Goal: Task Accomplishment & Management: Manage account settings

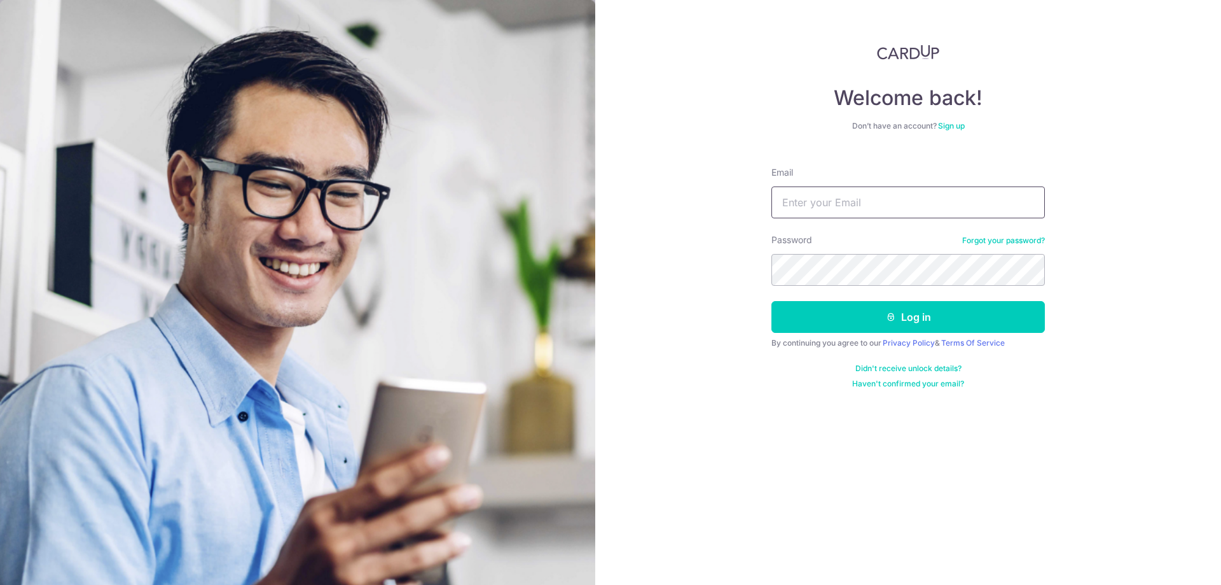
click at [863, 208] on input "Email" at bounding box center [909, 202] width 274 height 32
type input "[EMAIL_ADDRESS][DOMAIN_NAME]"
click at [772, 301] on button "Log in" at bounding box center [909, 317] width 274 height 32
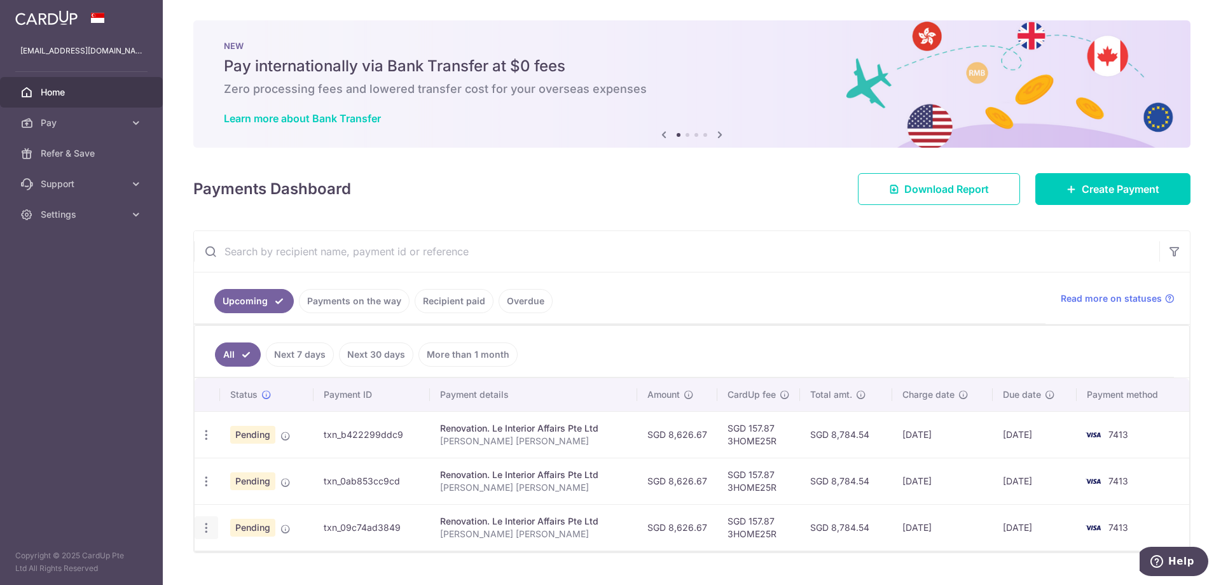
click at [206, 523] on icon "button" at bounding box center [206, 527] width 13 height 13
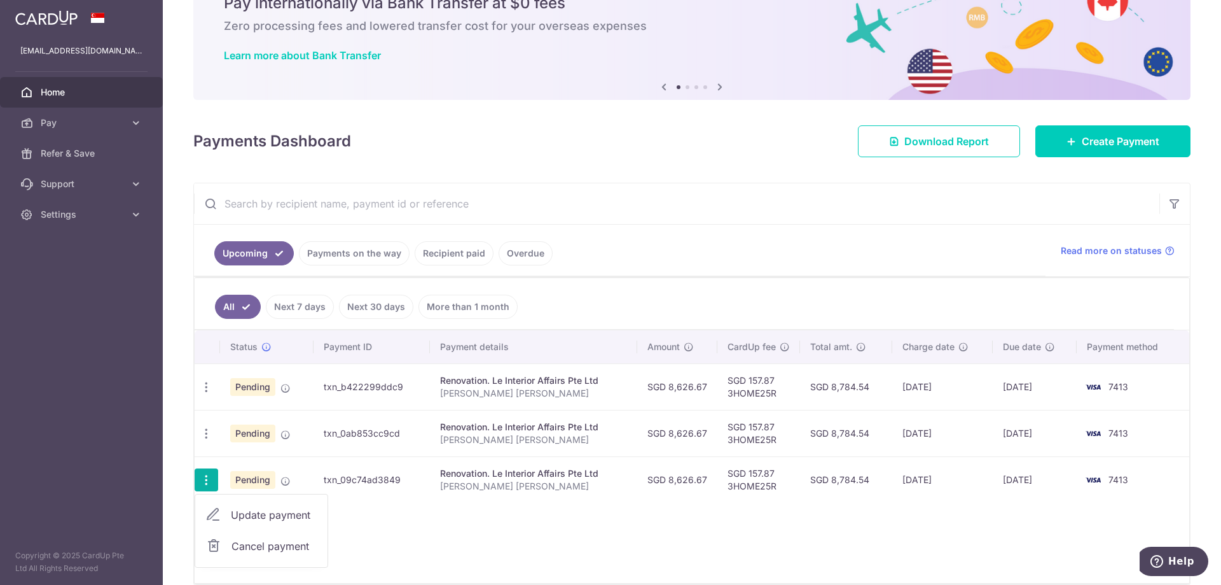
scroll to position [123, 0]
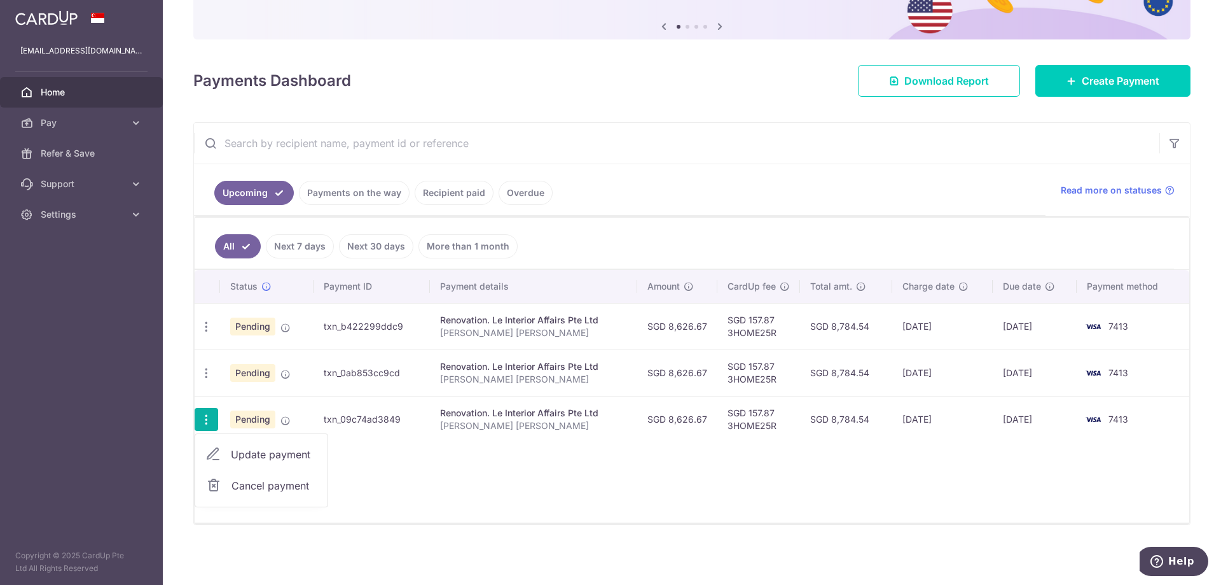
click at [286, 450] on span "Update payment" at bounding box center [274, 454] width 87 height 15
radio input "true"
type input "8,626.67"
type input "15/12/2025"
type input "[PERSON_NAME] [PERSON_NAME]"
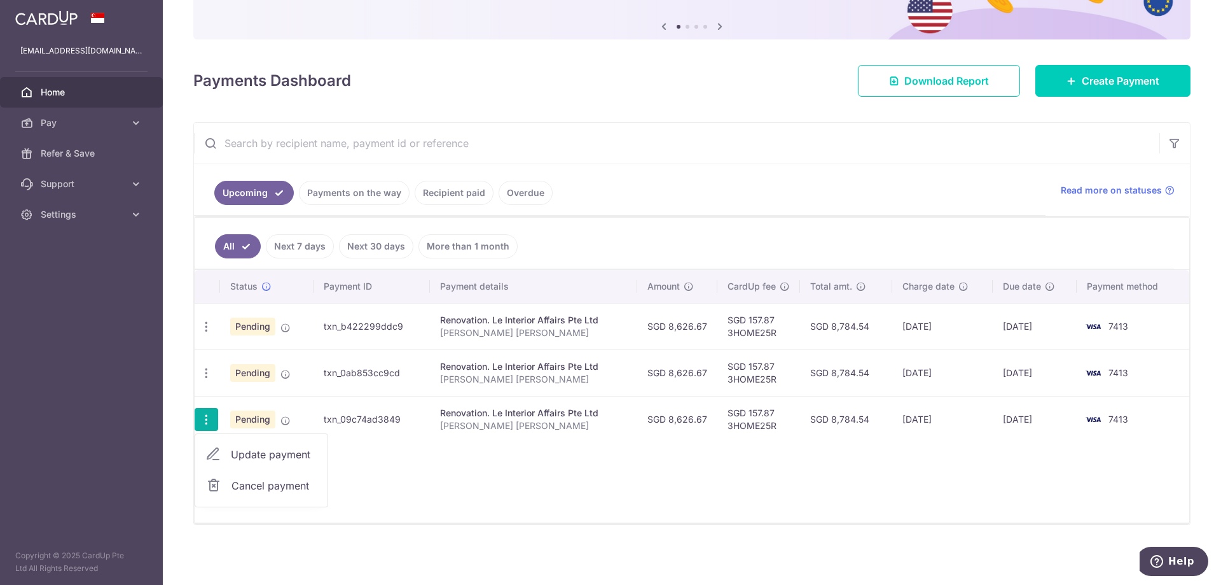
type input "Full Payment 33% each"
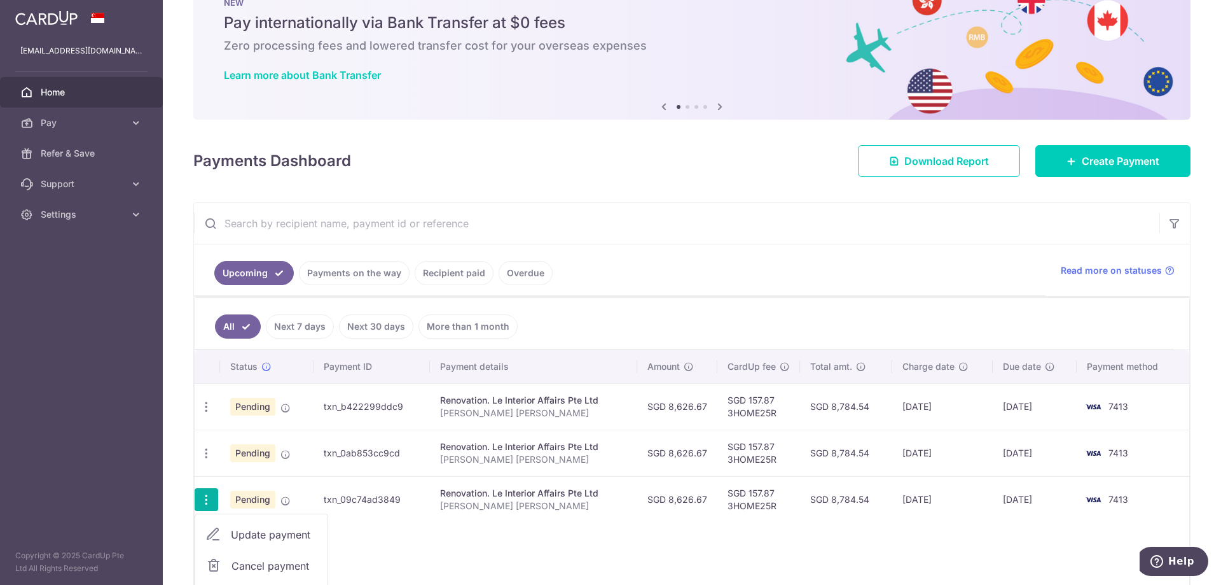
type input "3HOME25R"
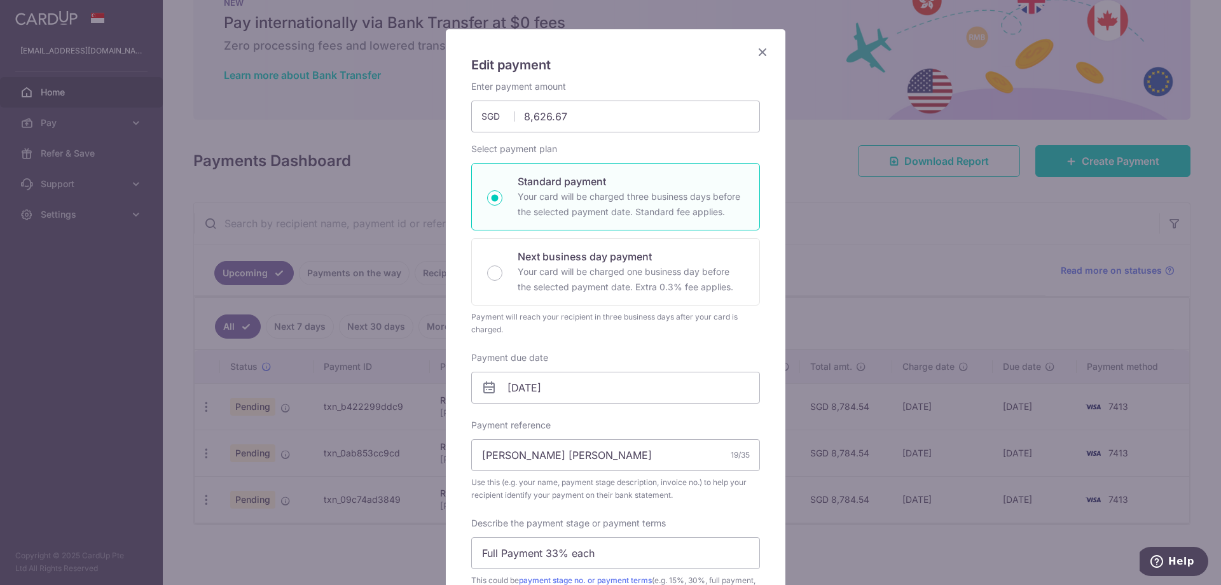
scroll to position [191, 0]
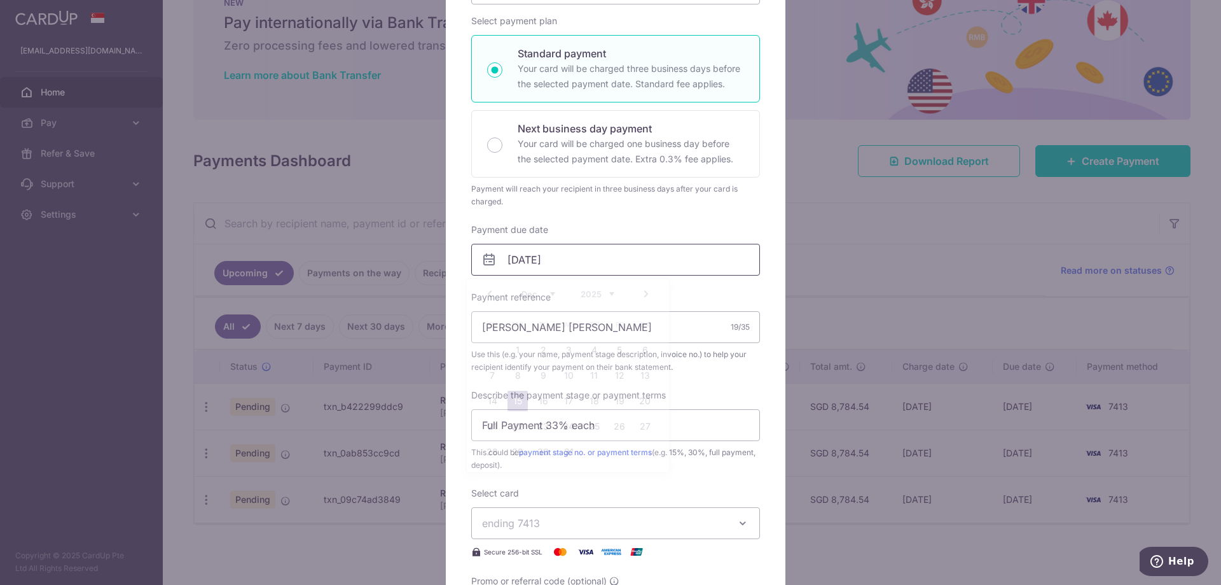
click at [535, 269] on input "15/12/2025" at bounding box center [615, 260] width 289 height 32
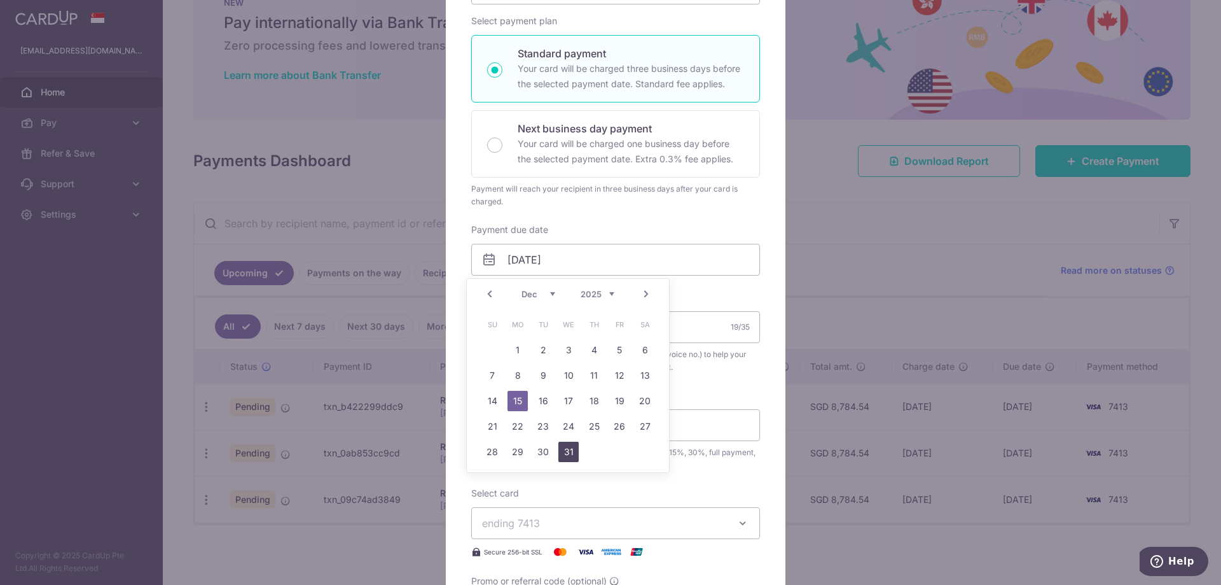
click at [566, 453] on link "31" at bounding box center [568, 451] width 20 height 20
type input "[DATE]"
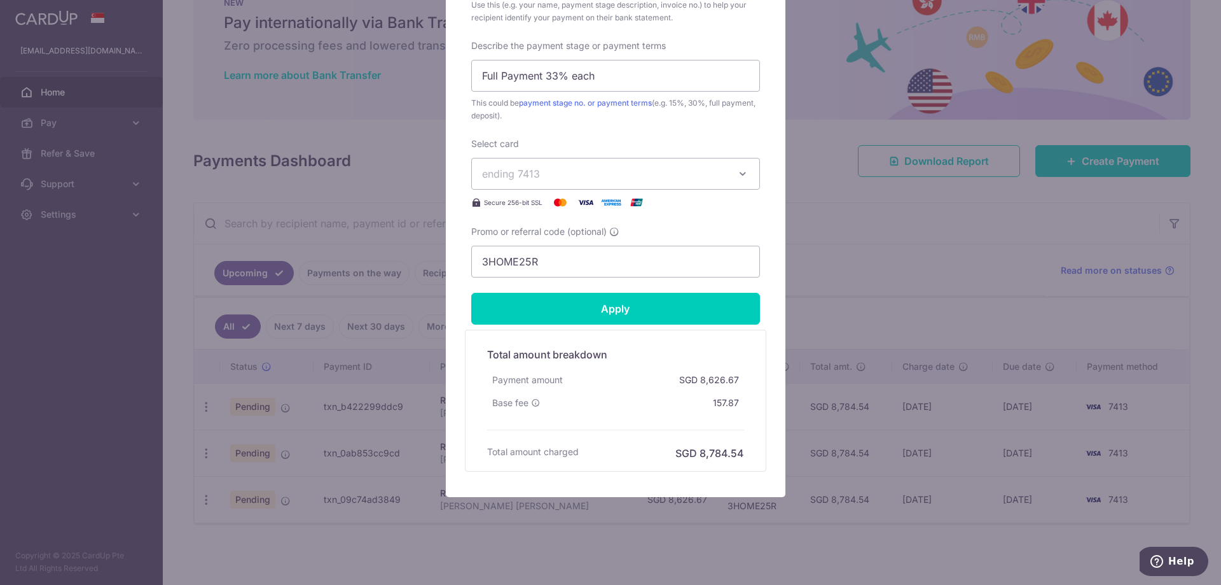
scroll to position [562, 0]
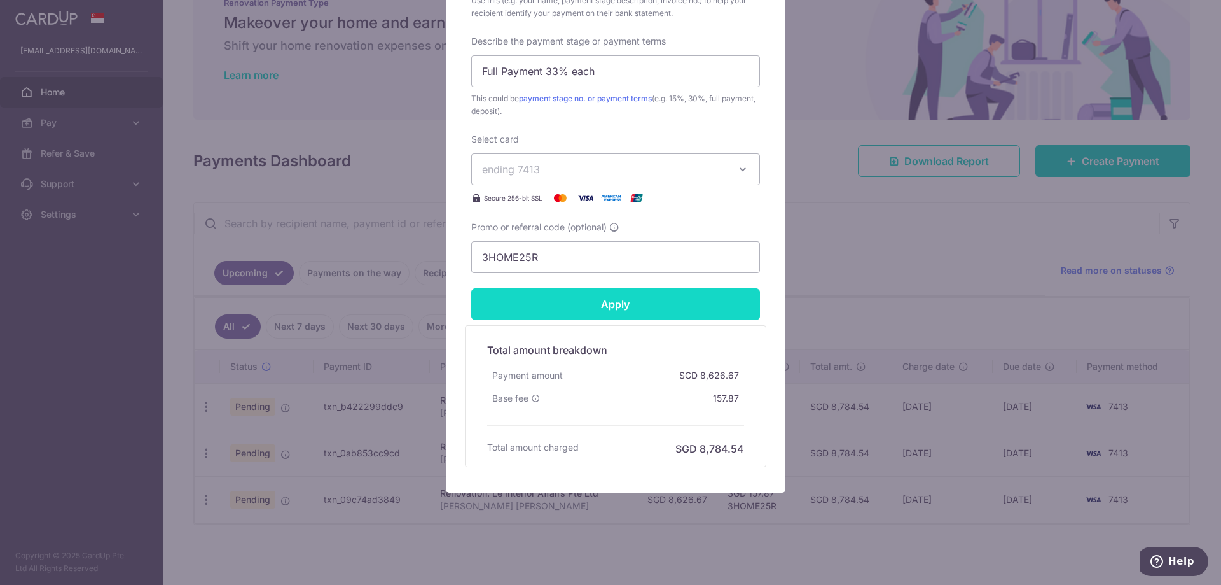
click at [588, 305] on input "Apply" at bounding box center [615, 304] width 289 height 32
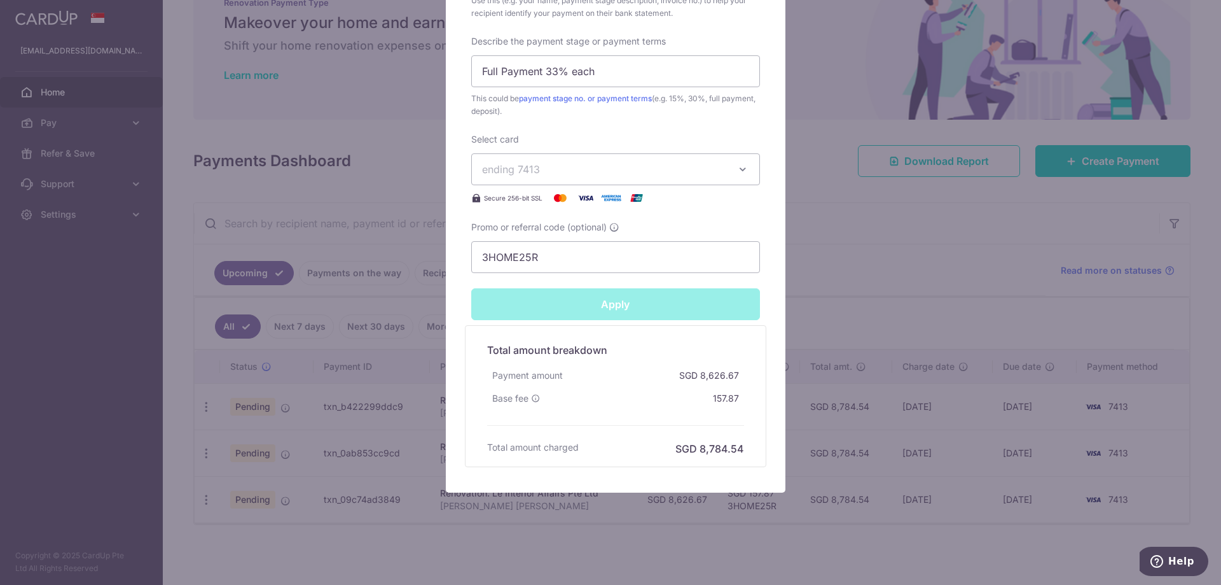
type input "Successfully Applied"
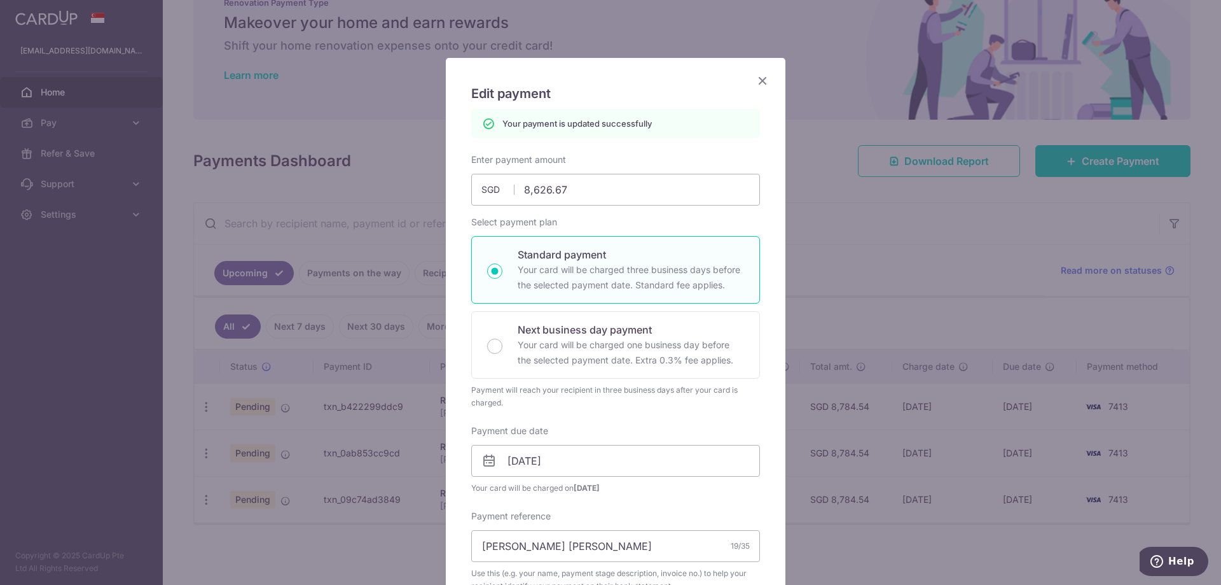
scroll to position [0, 0]
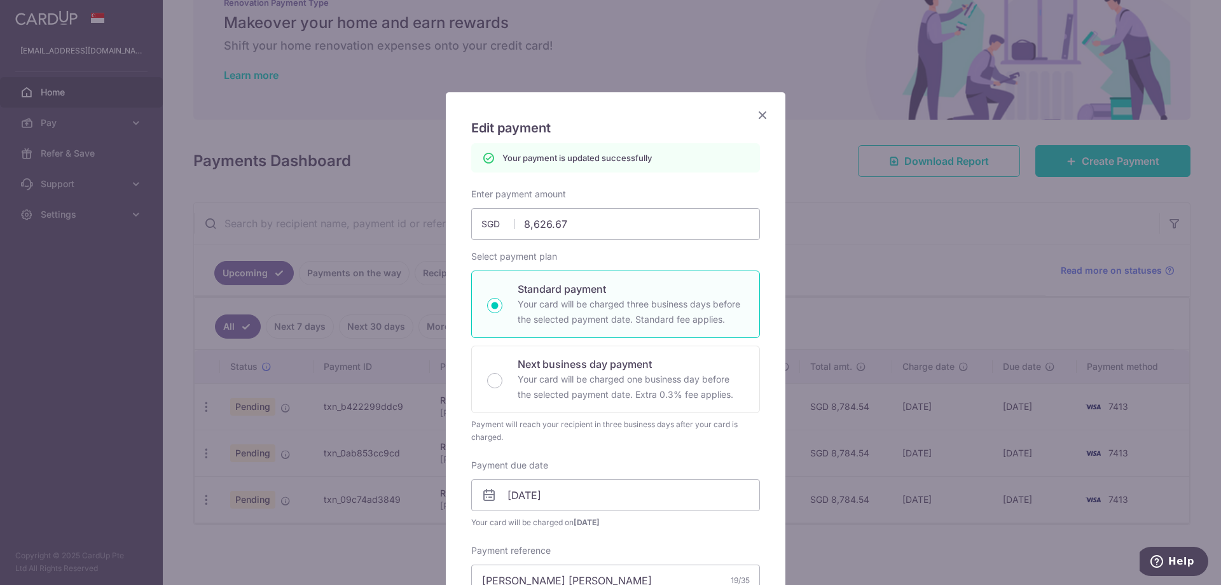
click at [756, 118] on icon "Close" at bounding box center [762, 115] width 15 height 16
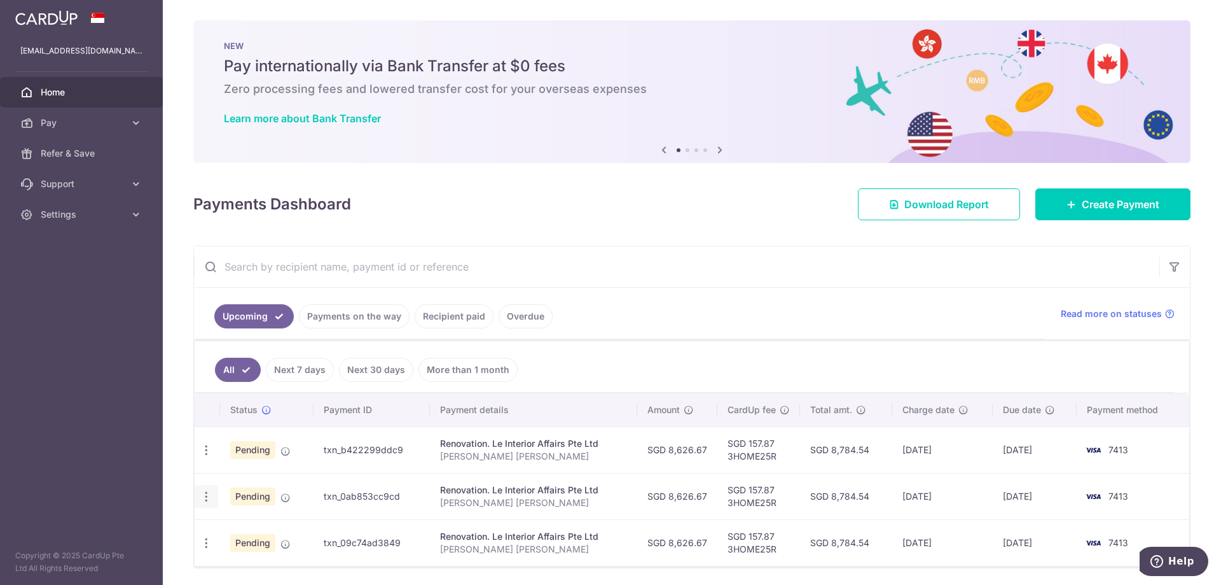
click at [211, 495] on icon "button" at bounding box center [206, 496] width 13 height 13
click at [251, 533] on span "Update payment" at bounding box center [274, 530] width 87 height 15
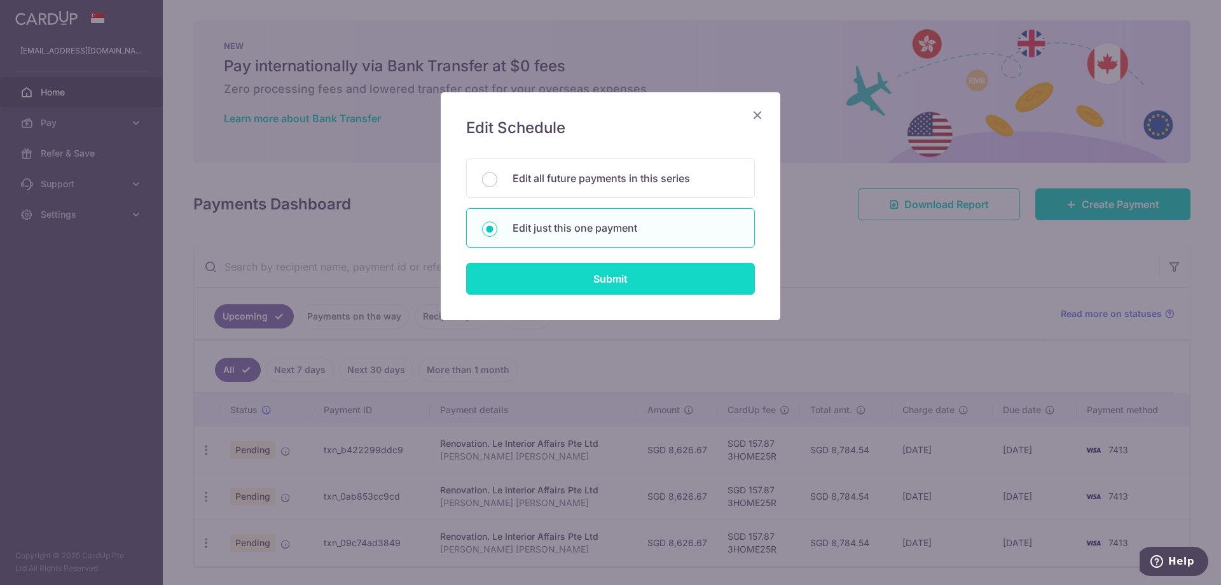
click at [569, 276] on input "Submit" at bounding box center [610, 279] width 289 height 32
radio input "true"
type input "8,626.67"
type input "[DATE]"
type input "[PERSON_NAME] [PERSON_NAME]"
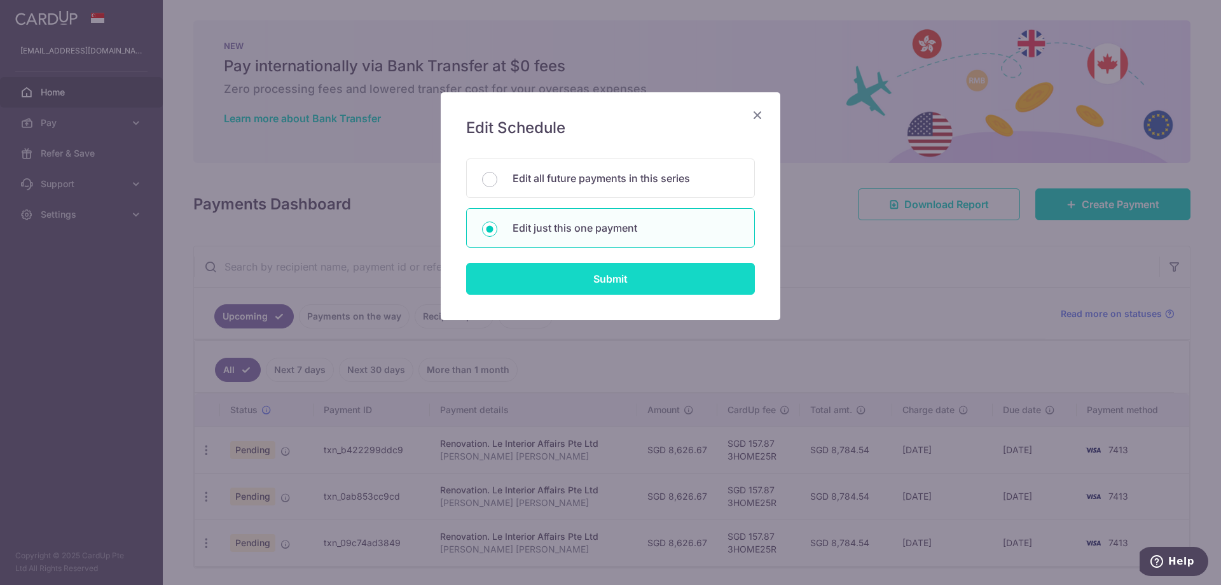
type input "Full Payment 33% each"
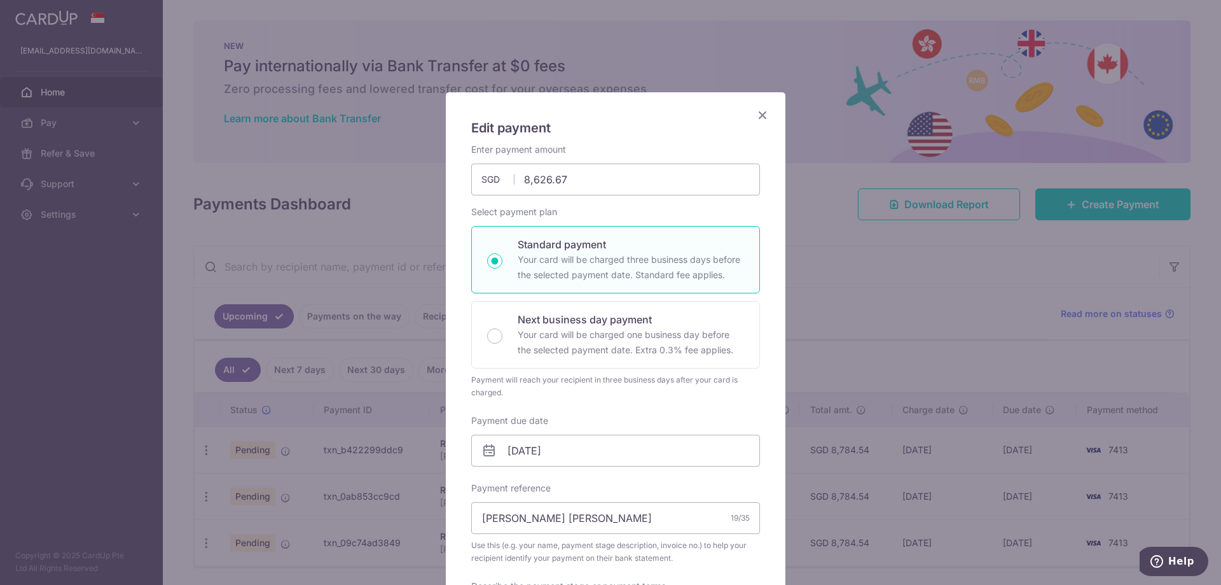
type input "3HOME25R"
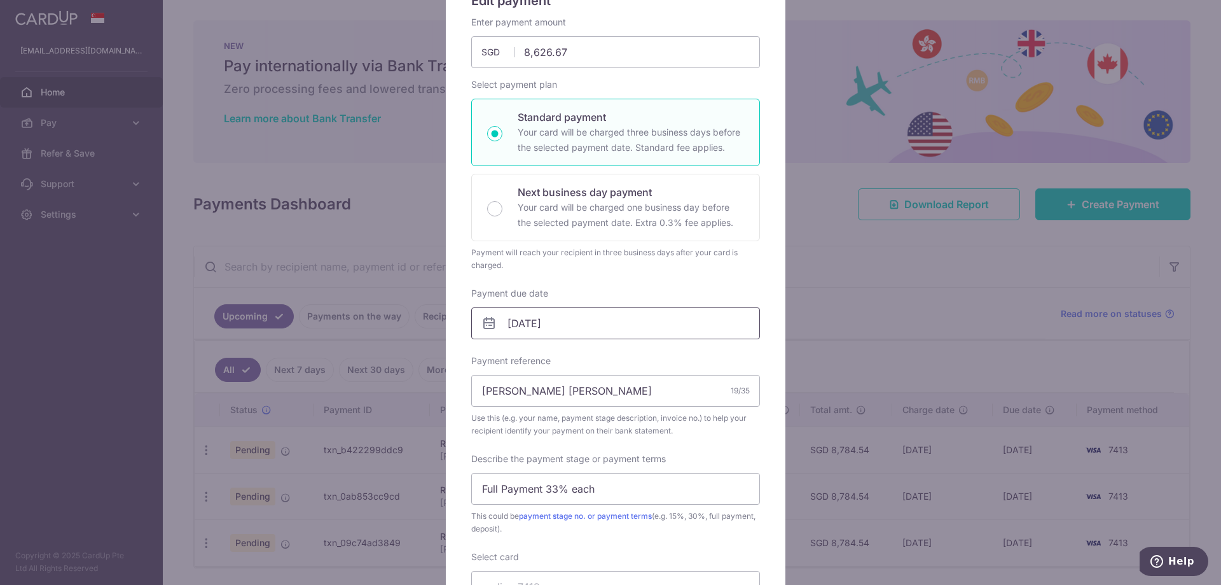
click at [508, 333] on input "15/11/2025" at bounding box center [615, 323] width 289 height 32
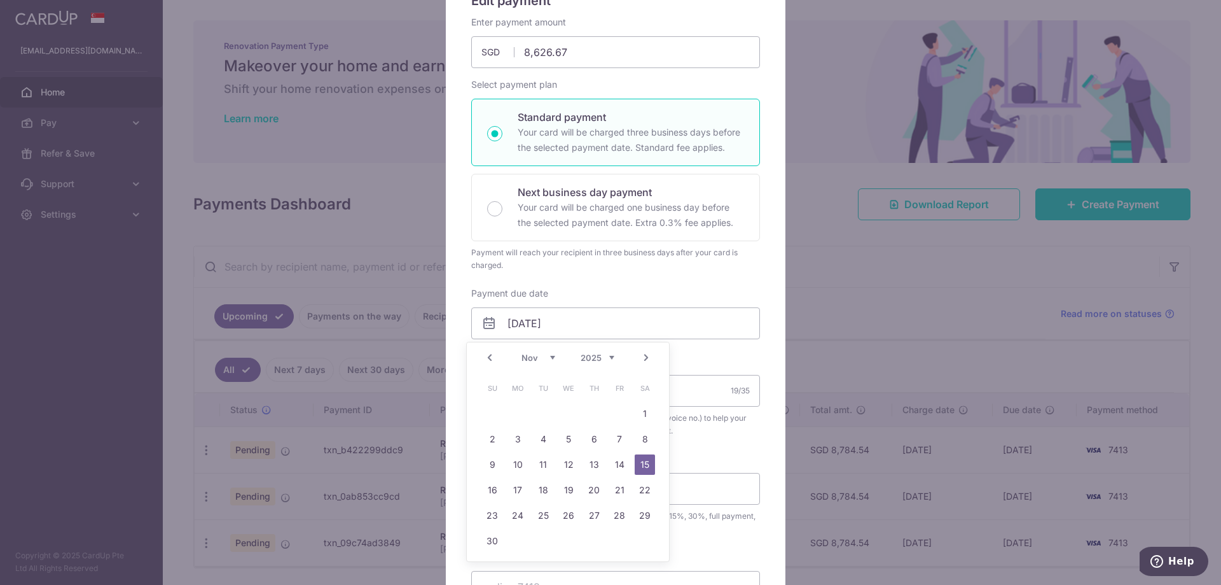
click at [638, 355] on div "Prev Next Oct Nov Dec 2025 2026 2027 2028 2029 2030 2031 2032 2033 2034 2035" at bounding box center [568, 357] width 202 height 31
click at [639, 355] on link "Next" at bounding box center [646, 357] width 15 height 15
click at [614, 466] on link "19" at bounding box center [619, 464] width 20 height 20
type input "[DATE]"
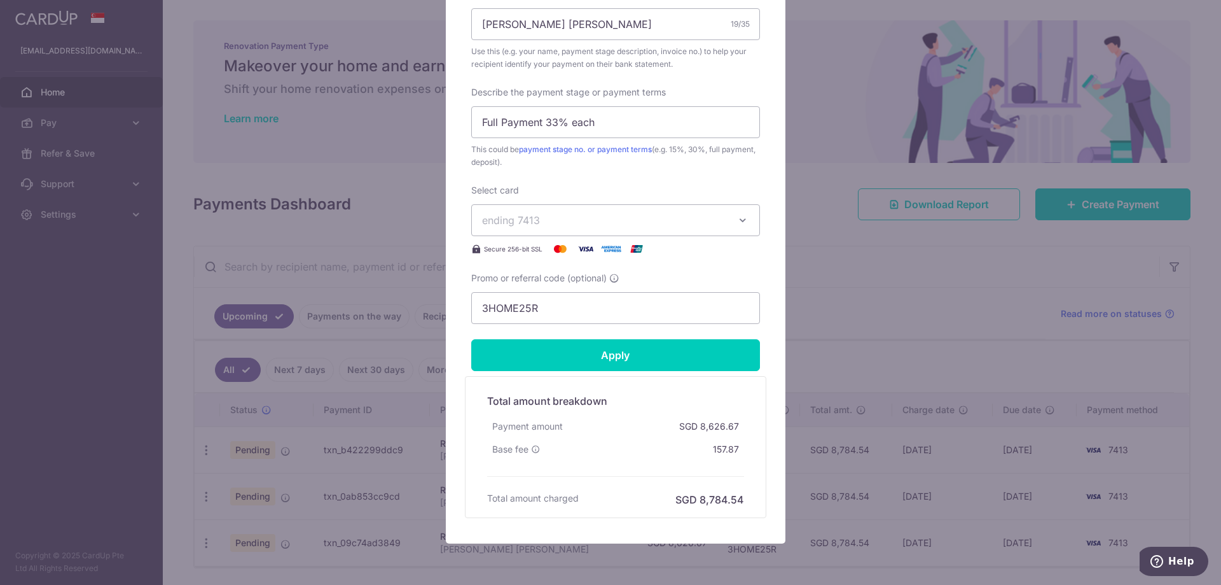
scroll to position [562, 0]
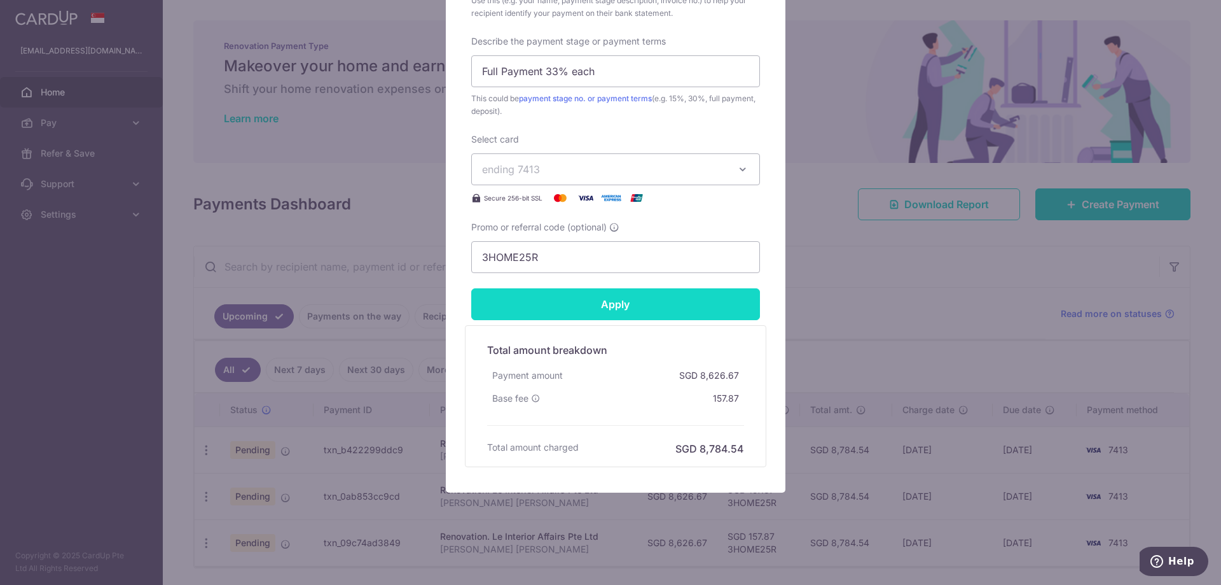
click at [603, 308] on input "Apply" at bounding box center [615, 304] width 289 height 32
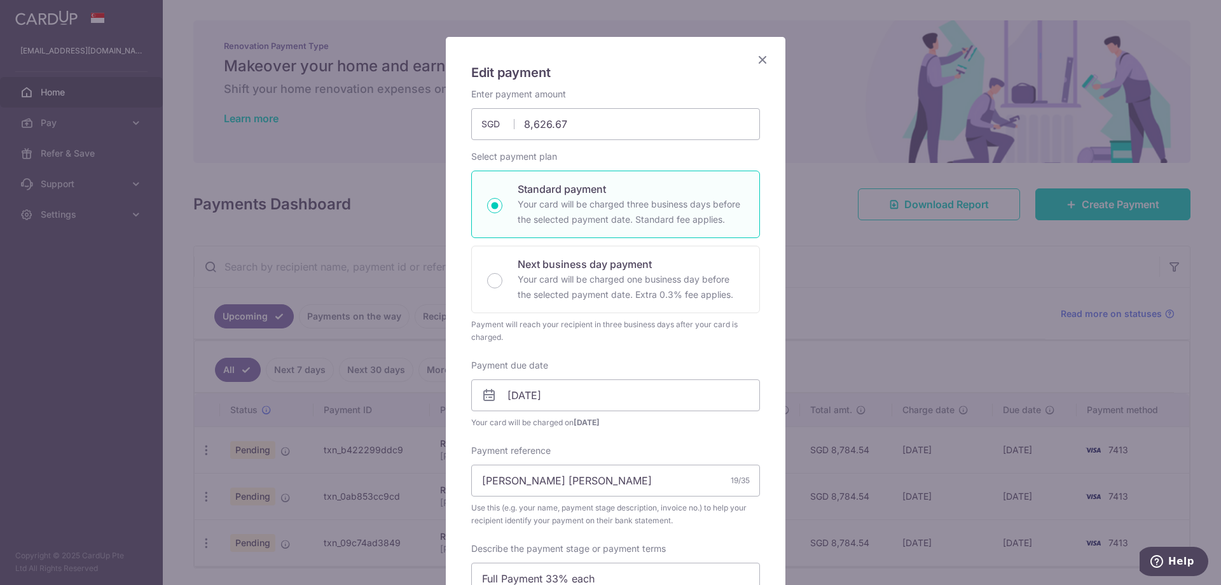
scroll to position [0, 0]
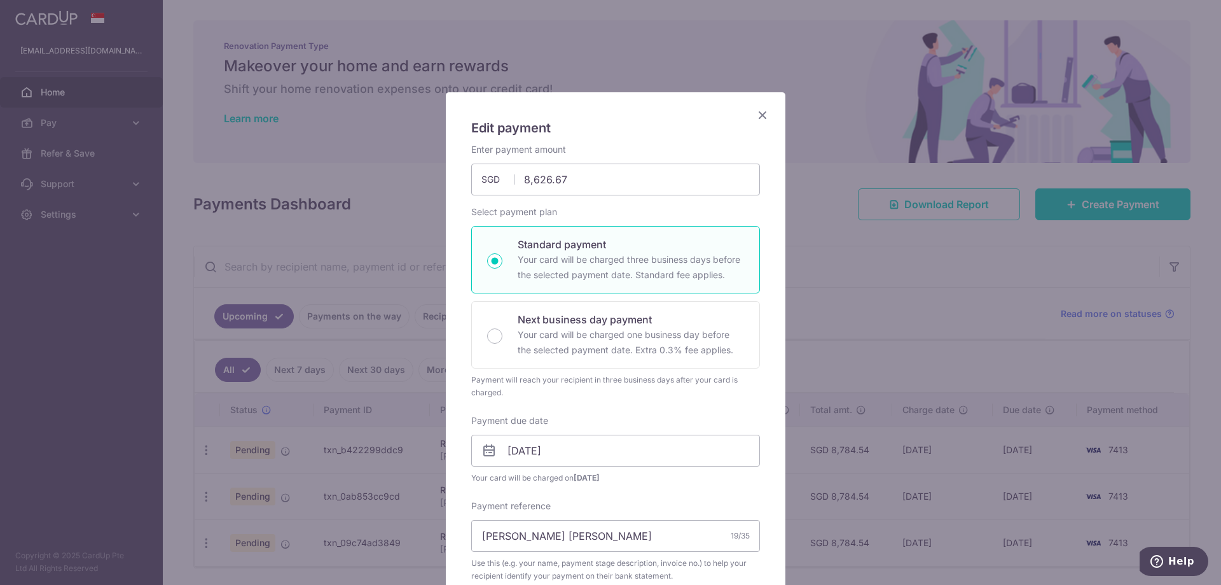
type input "Successfully Applied"
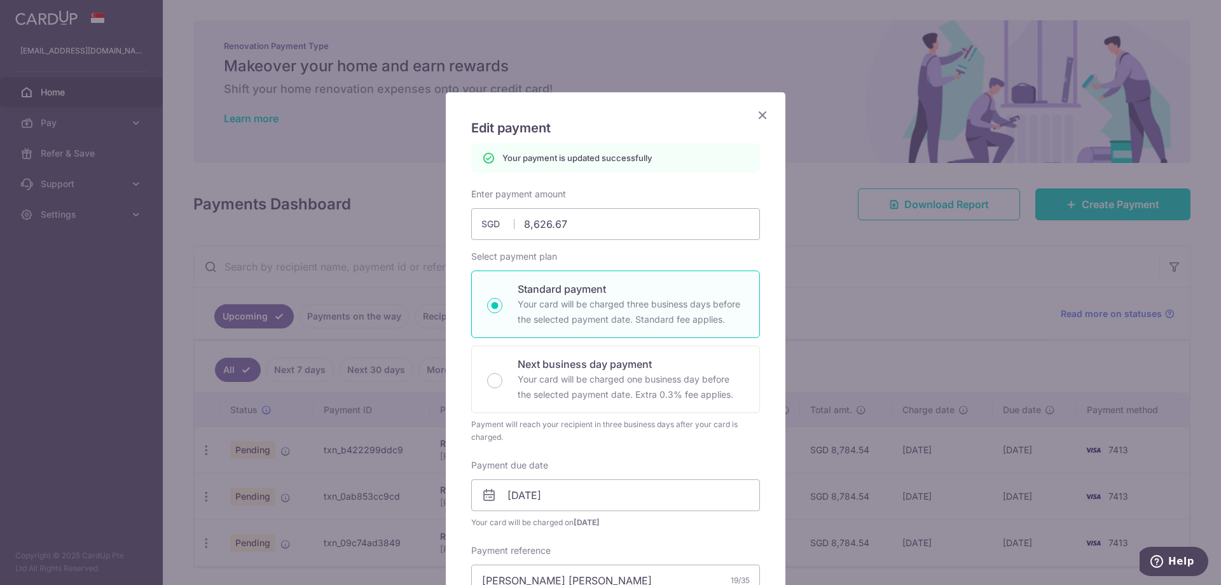
drag, startPoint x: 770, startPoint y: 109, endPoint x: 763, endPoint y: 110, distance: 7.7
click at [770, 109] on div "Edit payment By clicking apply, you will make changes to all payments to Le Int…" at bounding box center [616, 595] width 340 height 1007
click at [763, 109] on icon "Close" at bounding box center [762, 115] width 15 height 16
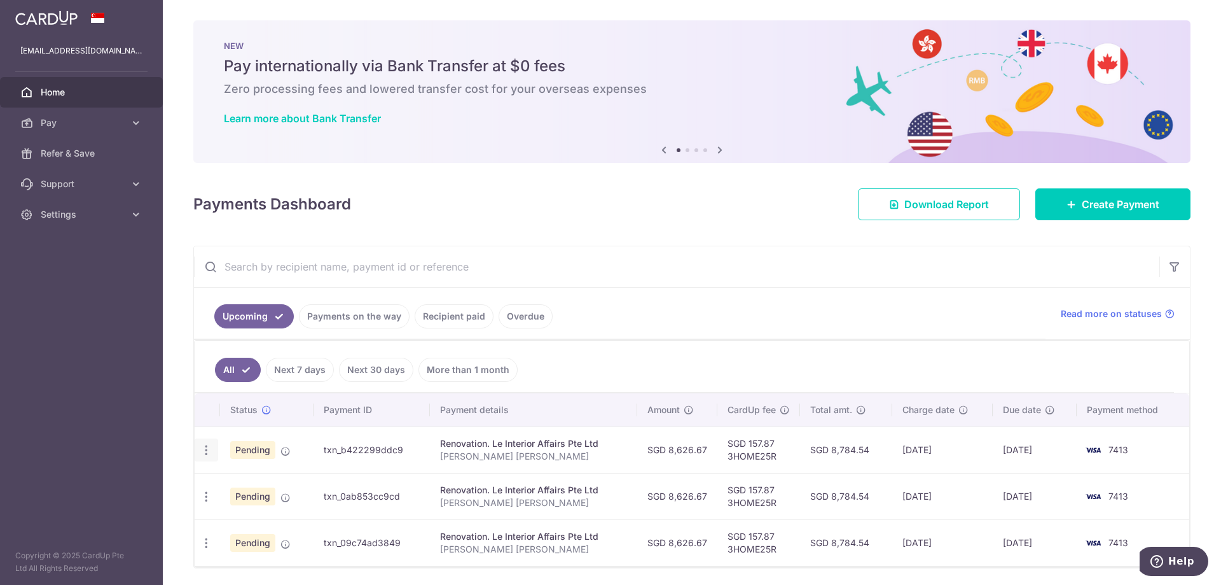
click at [210, 450] on icon "button" at bounding box center [206, 449] width 13 height 13
click at [277, 491] on span "Update payment" at bounding box center [274, 484] width 87 height 15
radio input "true"
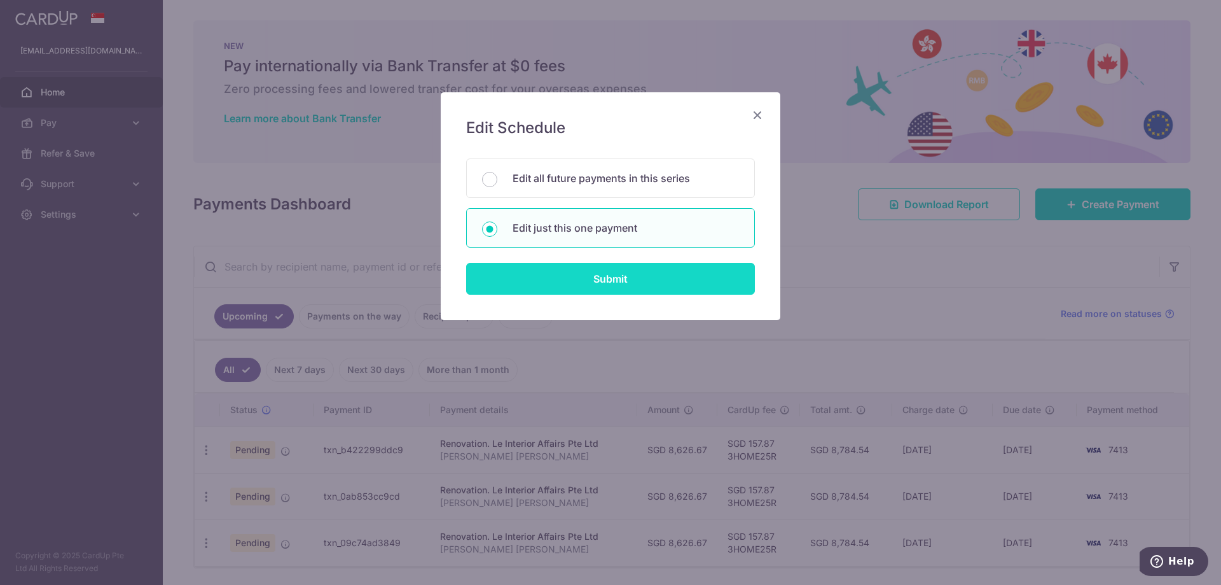
click at [596, 274] on input "Submit" at bounding box center [610, 279] width 289 height 32
radio input "true"
type input "8,626.67"
type input "15/10/2025"
type input "[PERSON_NAME] [PERSON_NAME]"
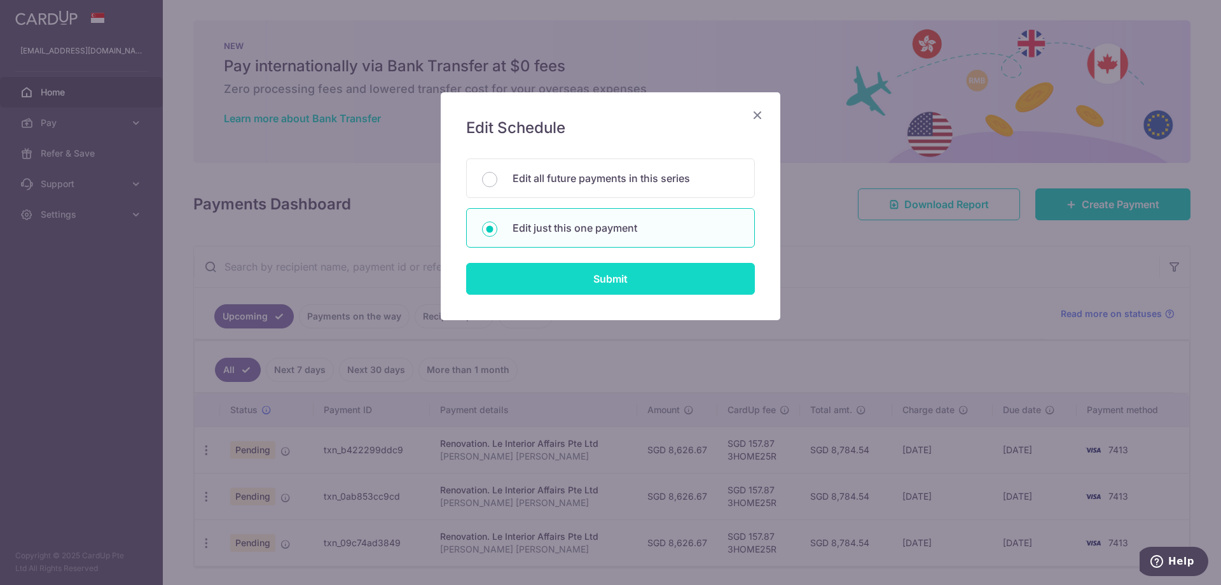
type input "Full Payment 33% each"
type input "3HOME25R"
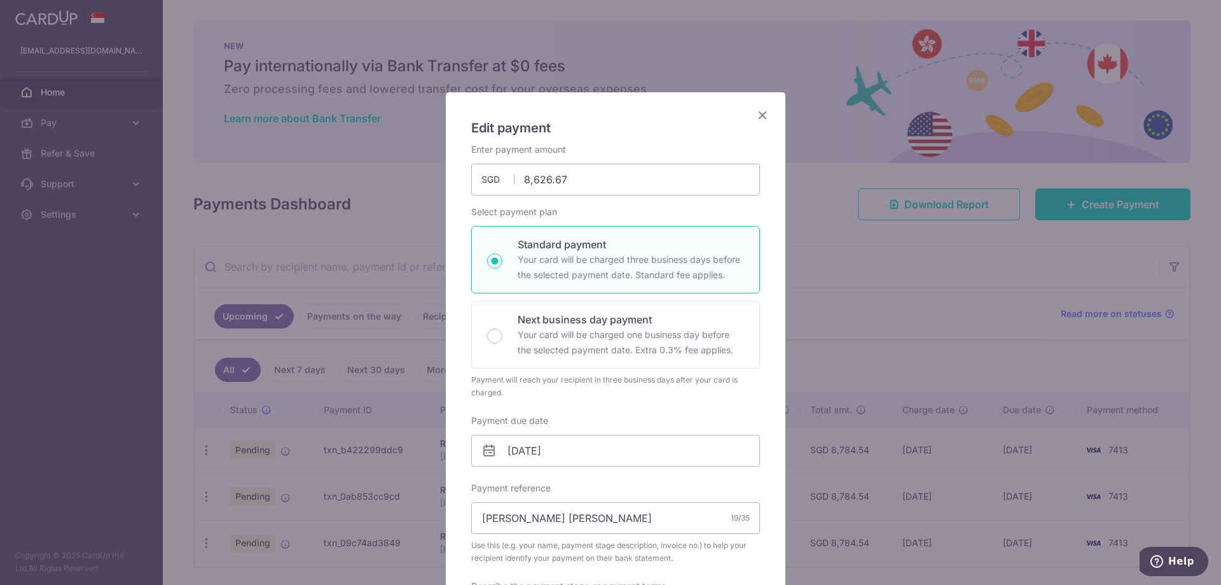
scroll to position [254, 0]
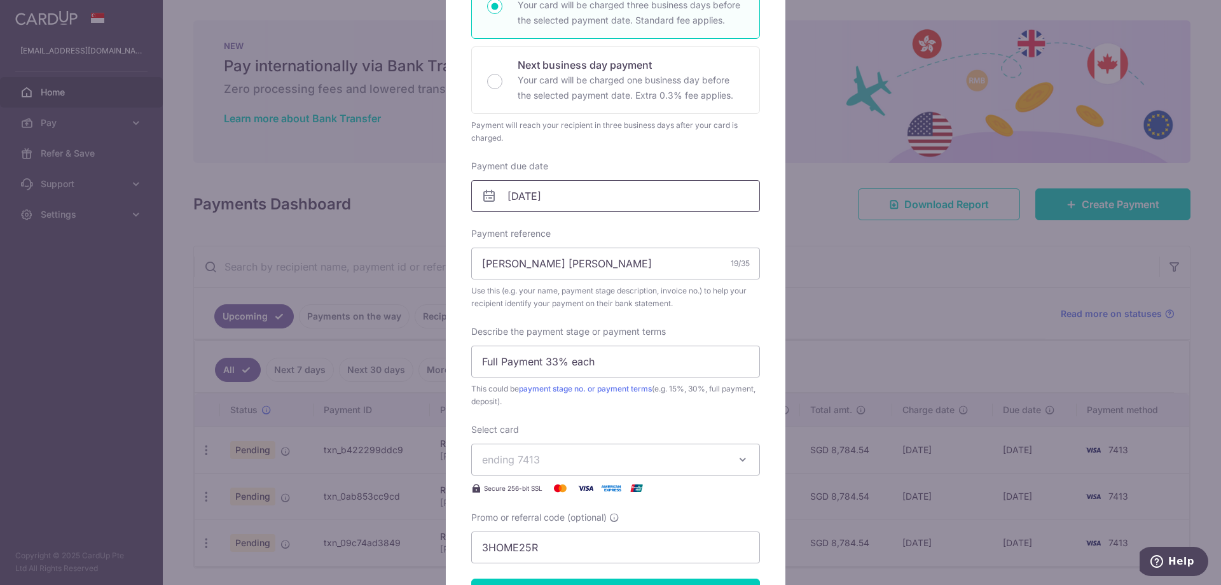
click at [522, 183] on input "15/10/2025" at bounding box center [615, 196] width 289 height 32
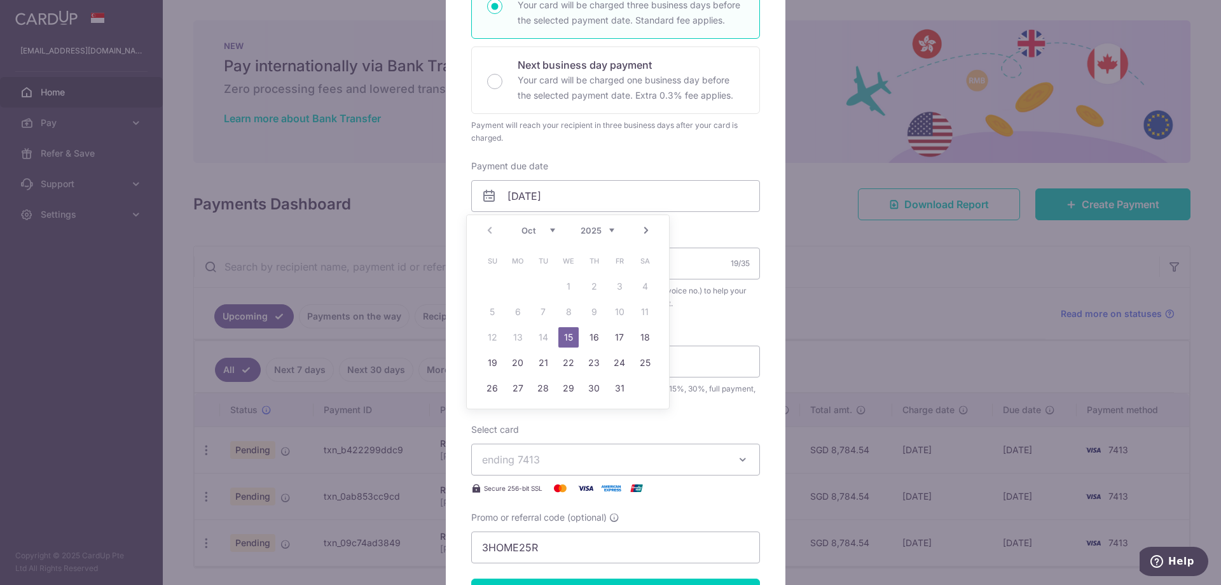
click at [484, 224] on div "Prev Next Oct Nov Dec 2025 2026 2027 2028 2029 2030 2031 2032 2033 2034 2035" at bounding box center [568, 230] width 202 height 31
click at [649, 226] on link "Next" at bounding box center [646, 230] width 15 height 15
click at [571, 359] on link "19" at bounding box center [568, 362] width 20 height 20
type input "[DATE]"
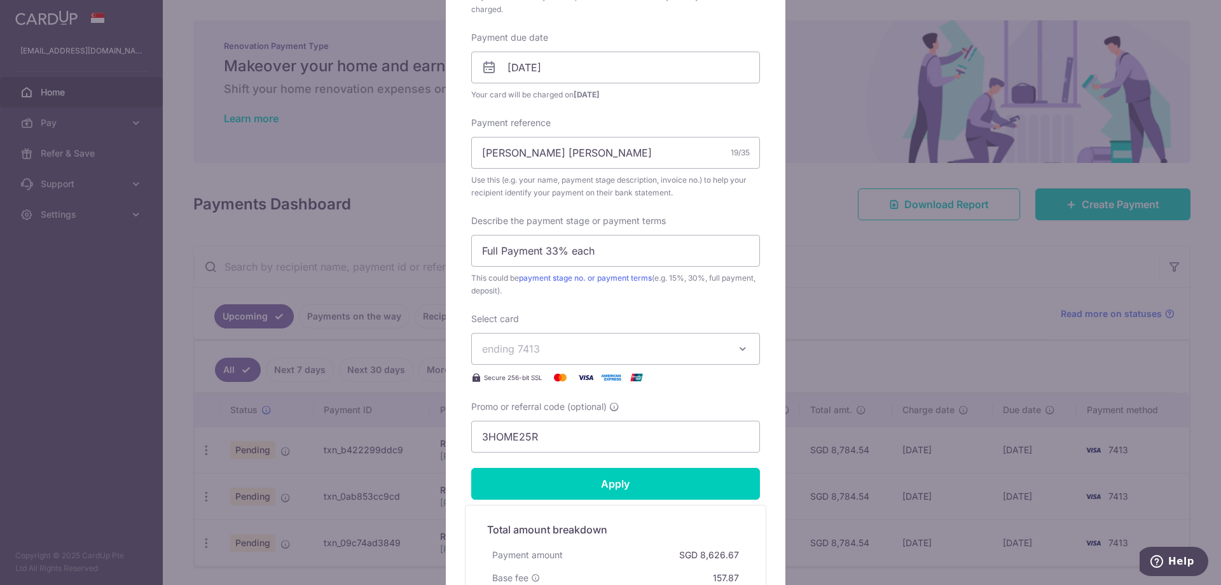
scroll to position [562, 0]
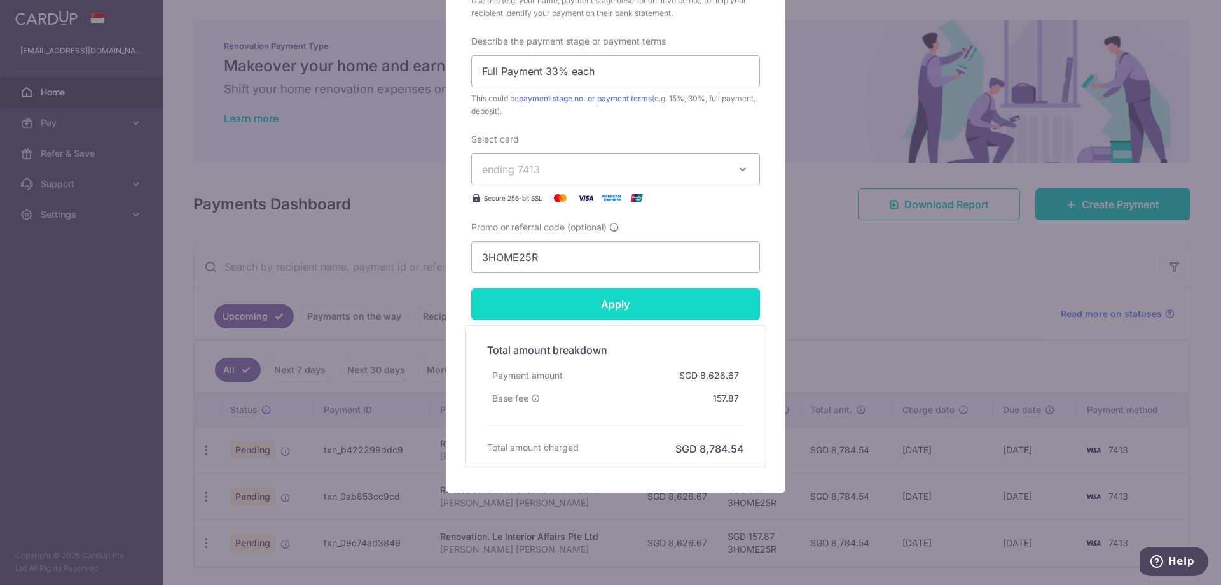
click at [632, 298] on input "Apply" at bounding box center [615, 304] width 289 height 32
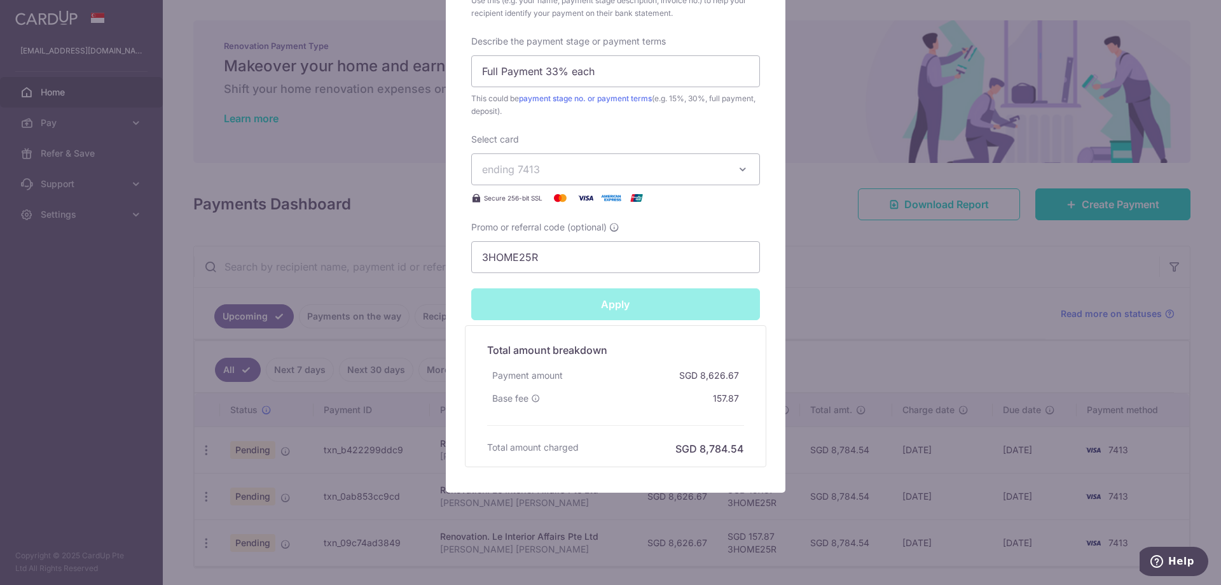
type input "Successfully Applied"
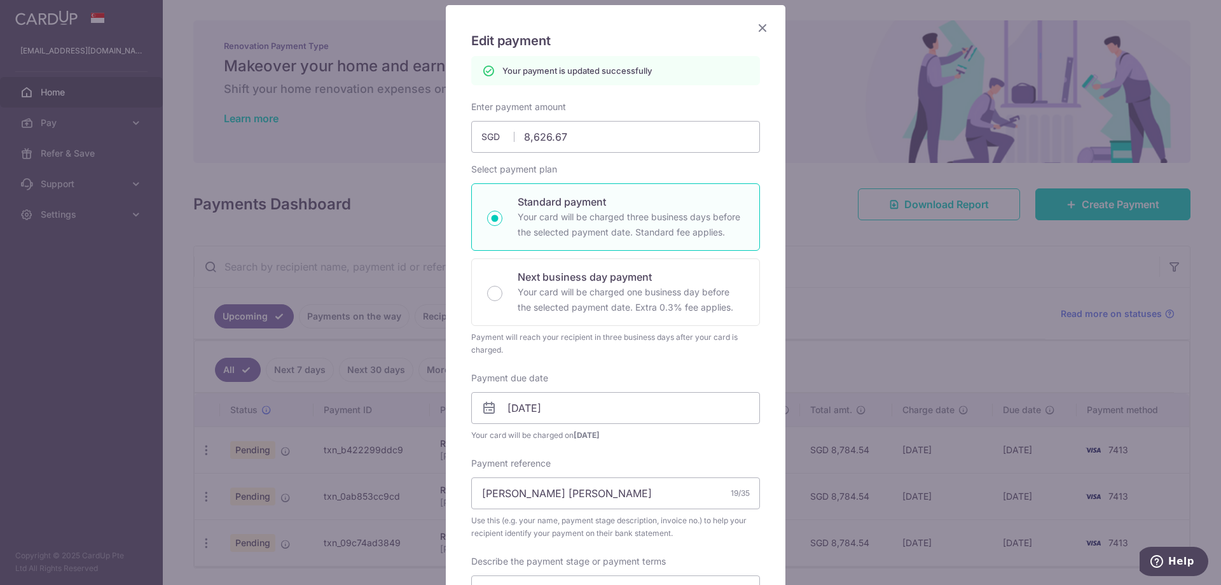
scroll to position [0, 0]
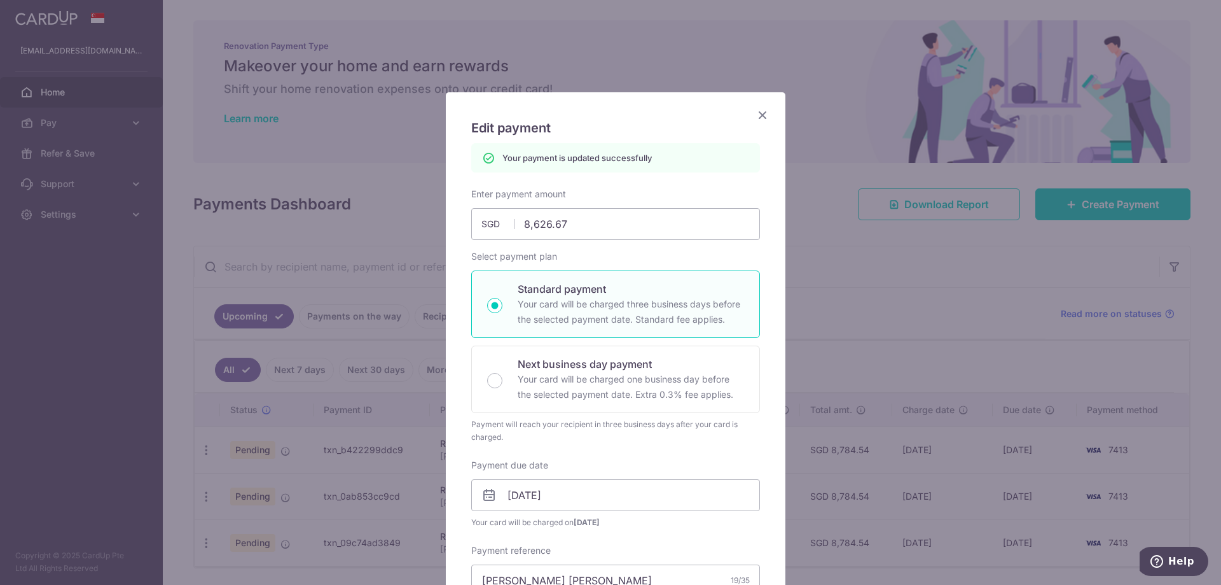
click at [770, 107] on div "Edit payment By clicking apply, you will make changes to all payments to Le Int…" at bounding box center [616, 595] width 340 height 1007
click at [755, 116] on icon "Close" at bounding box center [762, 115] width 15 height 16
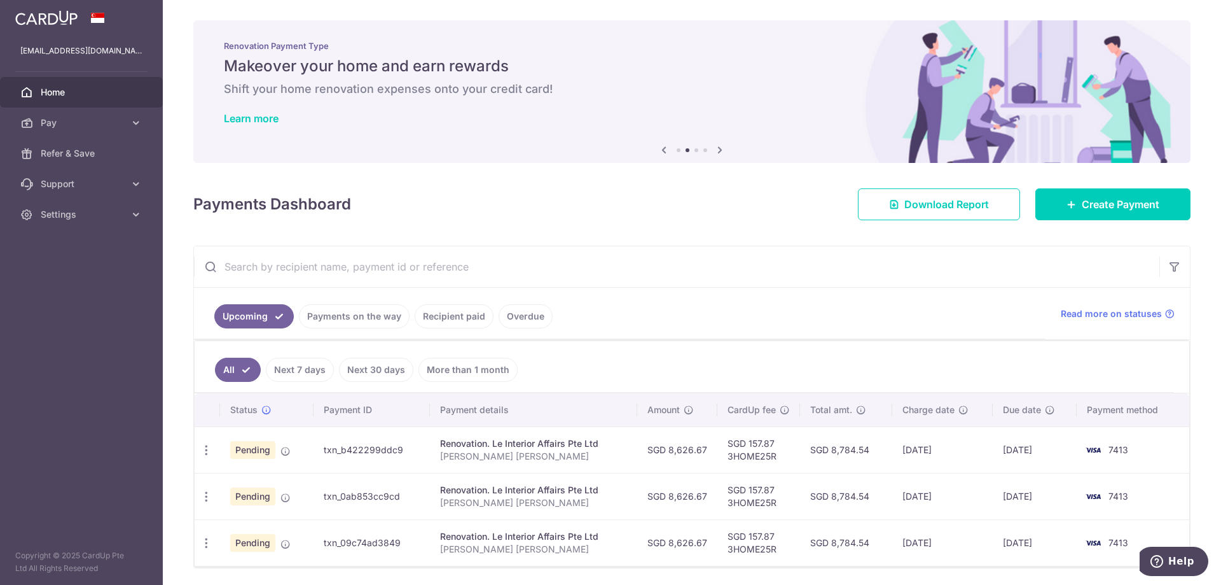
scroll to position [28, 0]
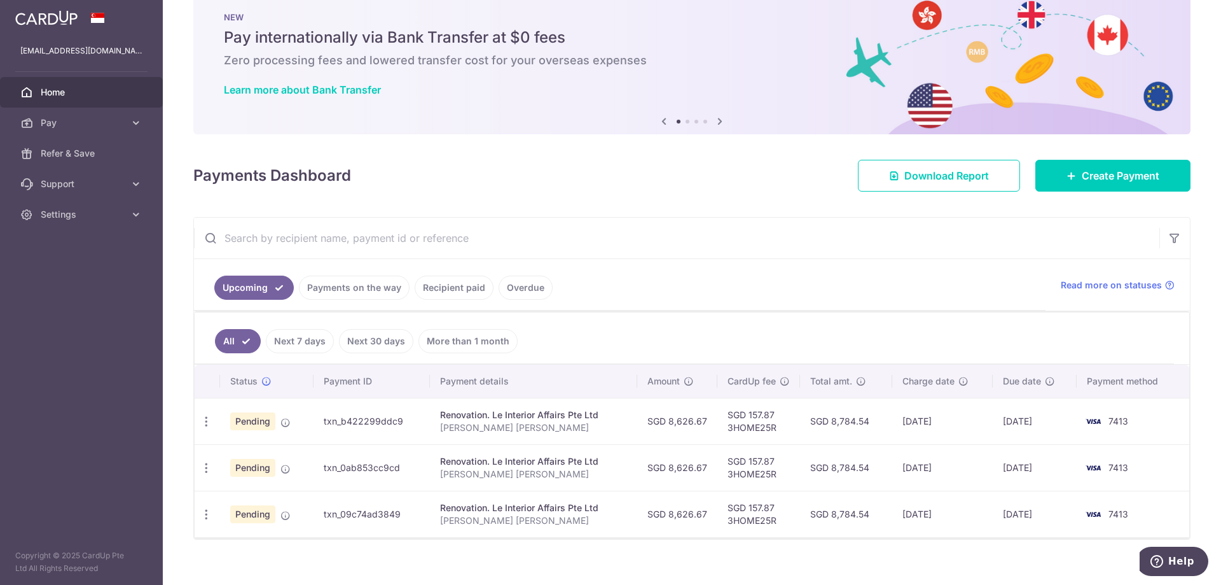
scroll to position [43, 0]
